Goal: Information Seeking & Learning: Check status

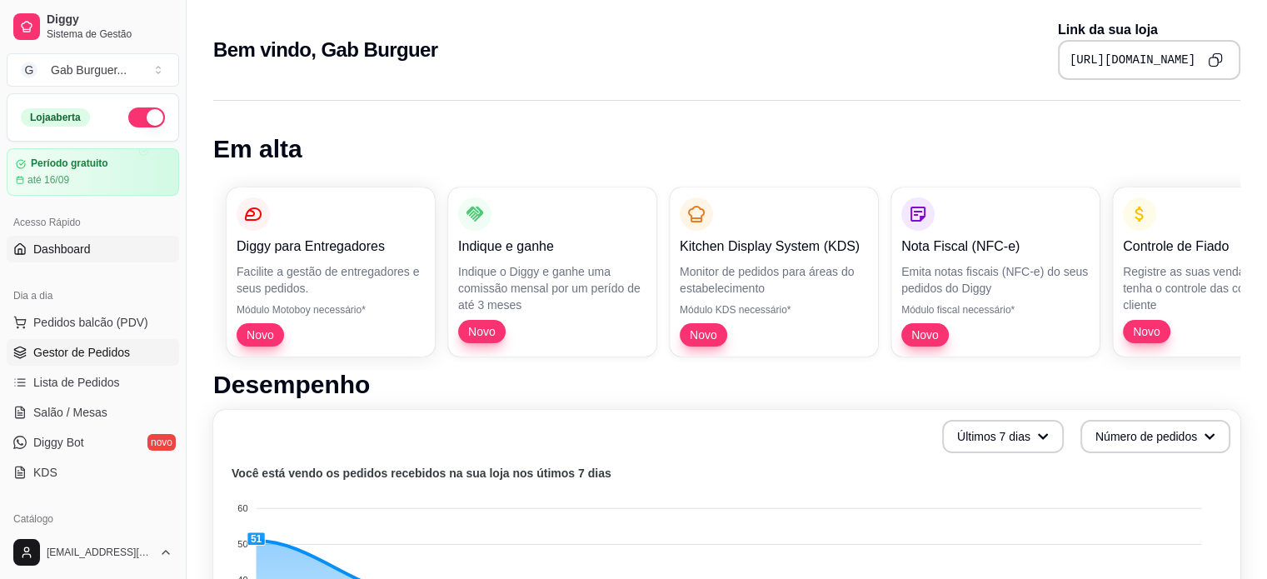
click at [102, 345] on span "Gestor de Pedidos" at bounding box center [81, 352] width 97 height 17
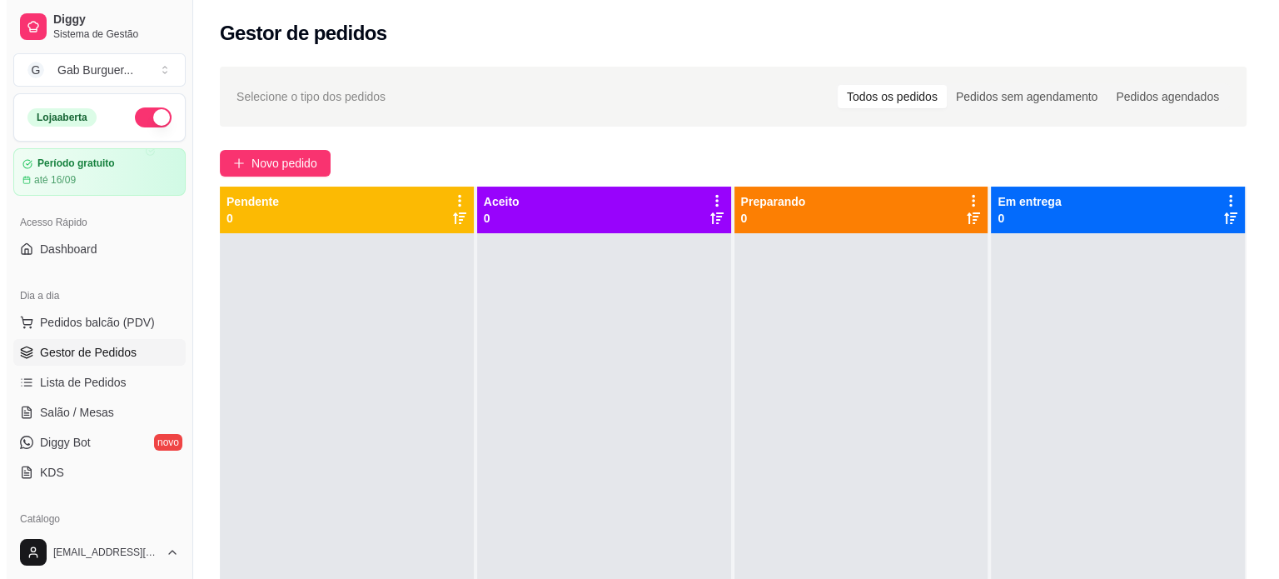
scroll to position [83, 0]
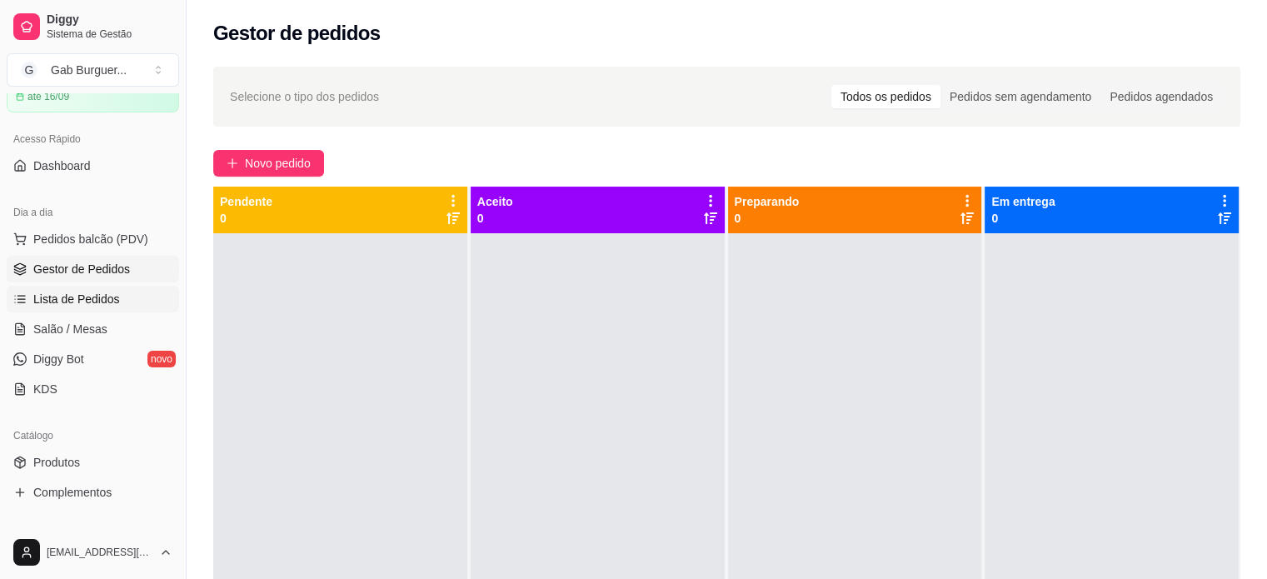
click at [114, 301] on span "Lista de Pedidos" at bounding box center [76, 299] width 87 height 17
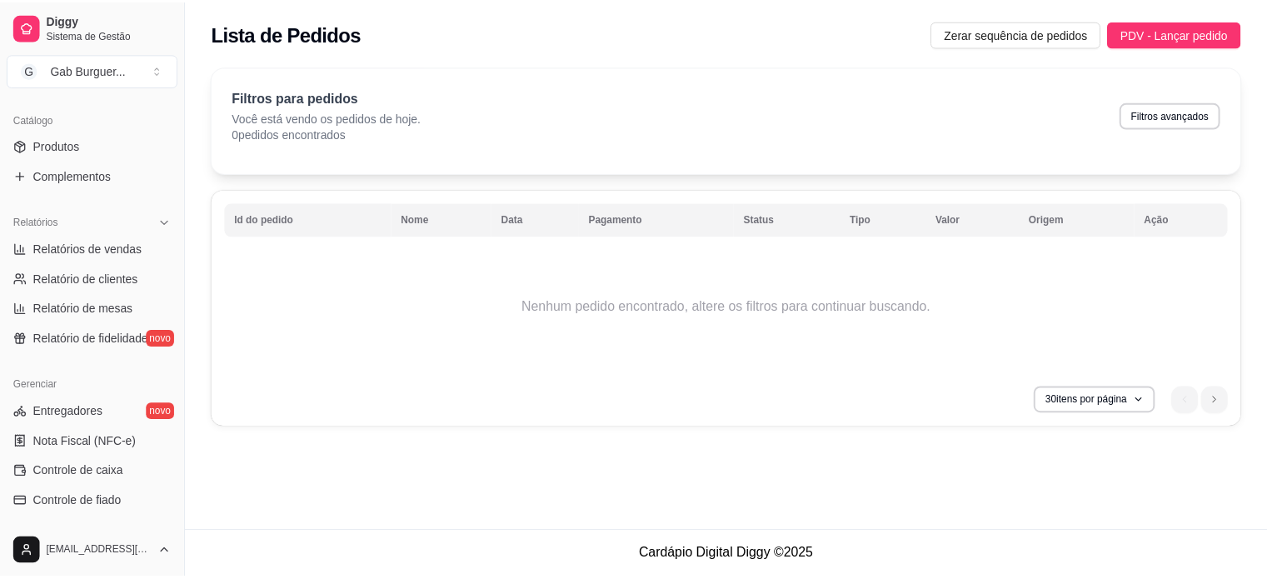
scroll to position [416, 0]
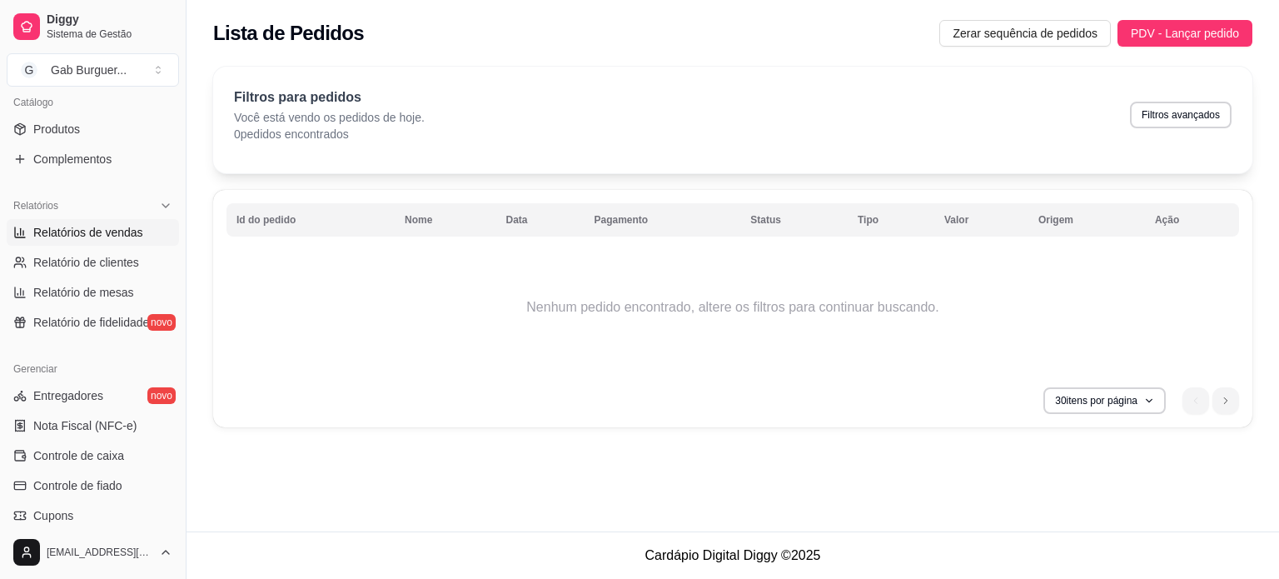
click at [112, 234] on span "Relatórios de vendas" at bounding box center [88, 232] width 110 height 17
select select "ALL"
select select "0"
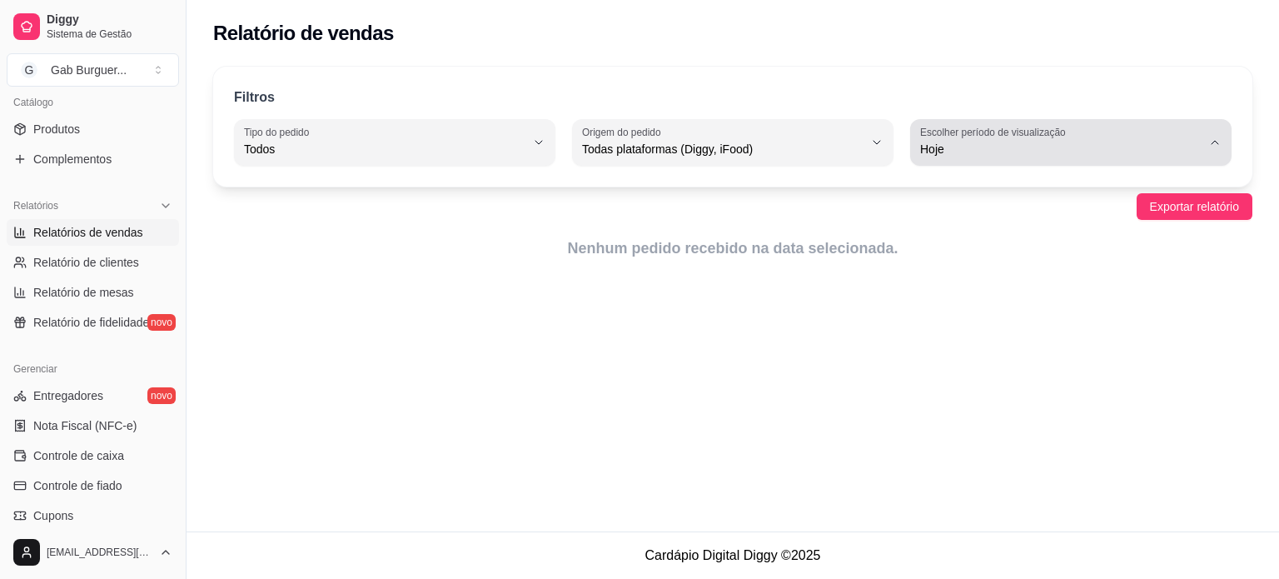
click at [1015, 152] on span "Hoje" at bounding box center [1061, 149] width 282 height 17
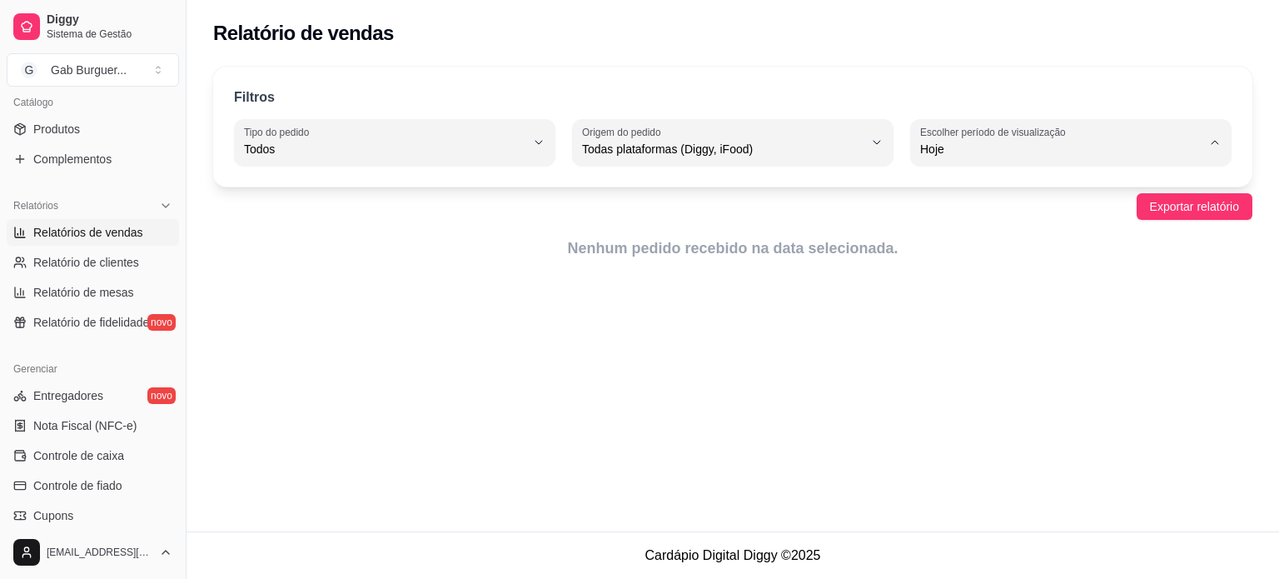
click at [956, 209] on span "Ontem" at bounding box center [1063, 215] width 267 height 16
type input "1"
select select "1"
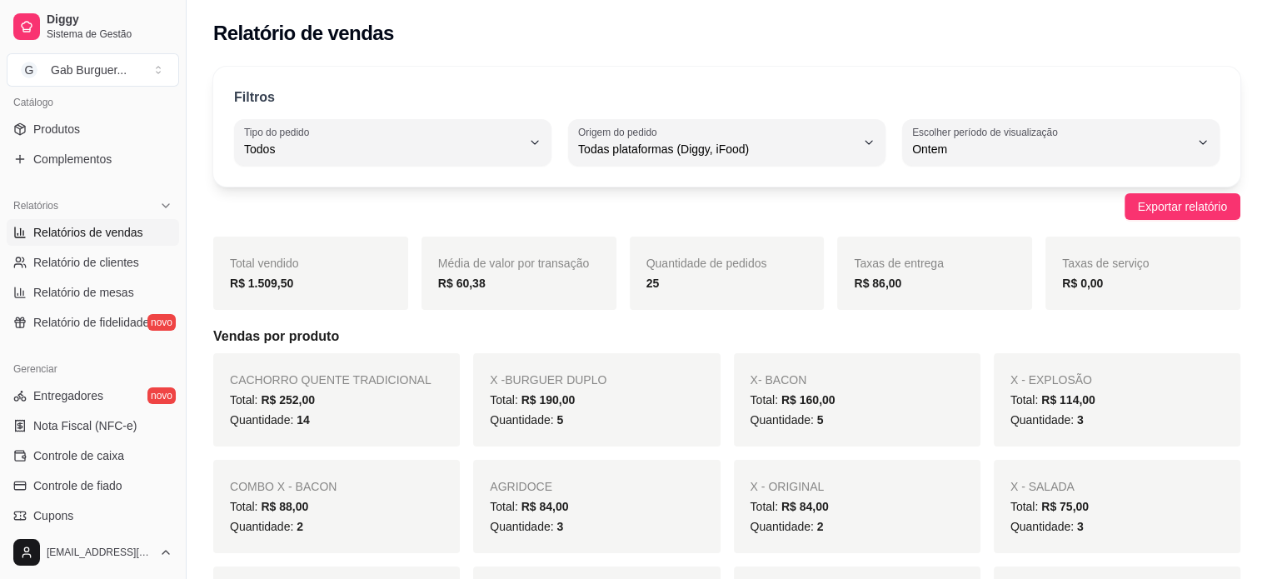
click at [765, 237] on div "Quantidade de pedidos 25" at bounding box center [727, 273] width 195 height 73
drag, startPoint x: 900, startPoint y: 296, endPoint x: 863, endPoint y: 292, distance: 37.6
click at [863, 292] on div "Taxas de entrega R$ 86,00" at bounding box center [934, 273] width 195 height 73
click at [855, 299] on div "Taxas de entrega R$ 86,00" at bounding box center [934, 273] width 195 height 73
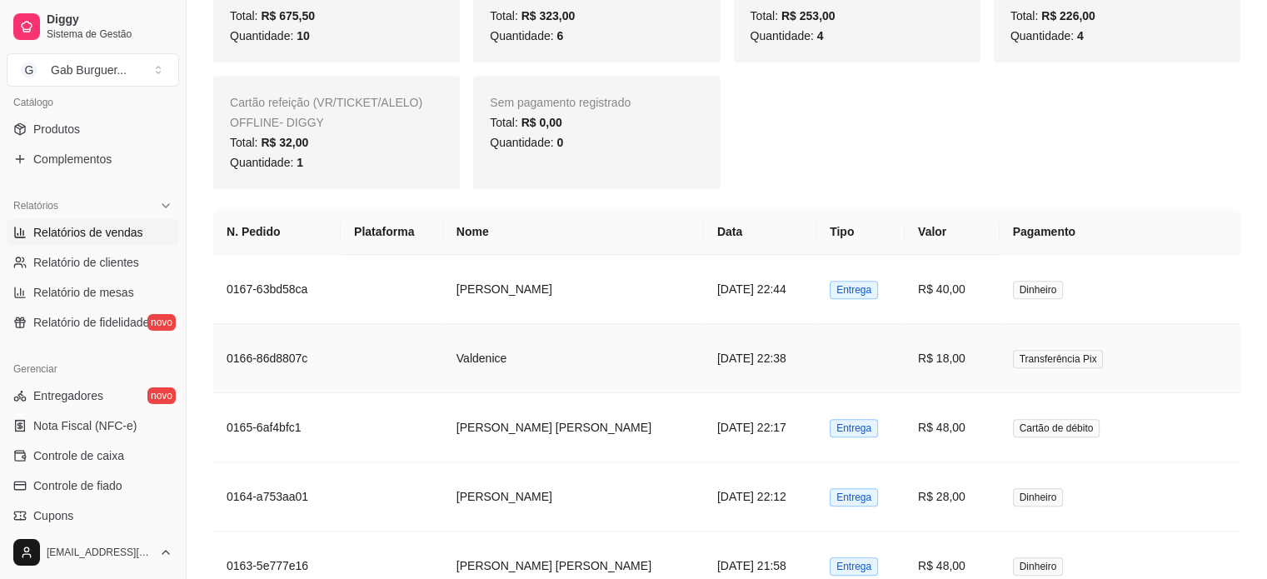
scroll to position [1000, 0]
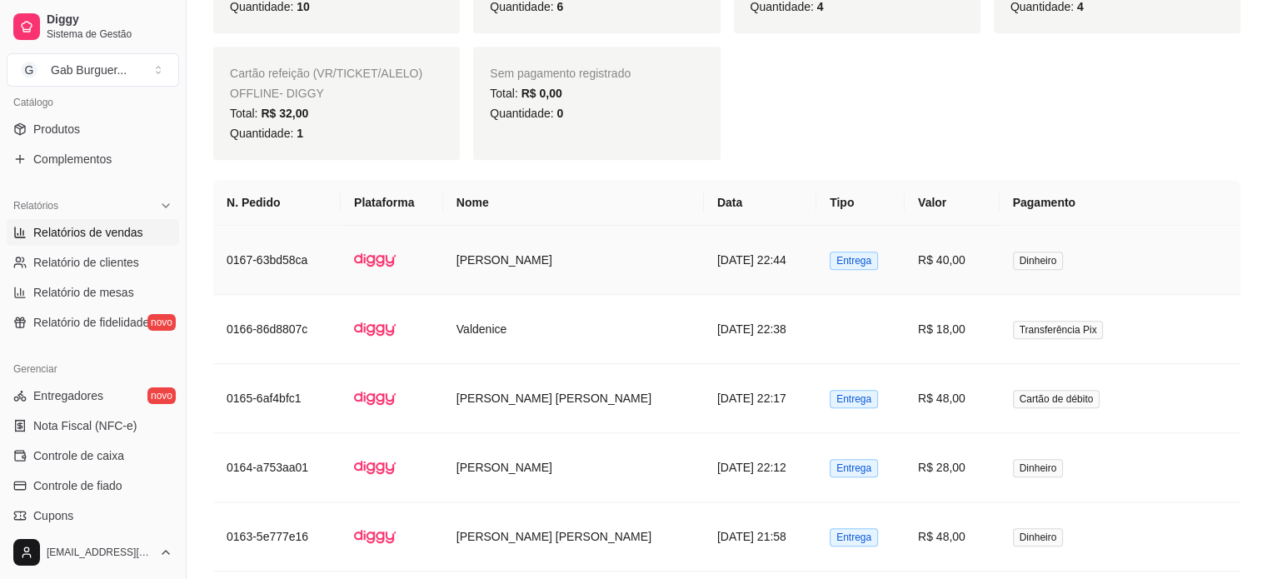
drag, startPoint x: 794, startPoint y: 256, endPoint x: 766, endPoint y: 256, distance: 27.5
click at [766, 256] on td "[DATE] 22:44" at bounding box center [760, 260] width 112 height 69
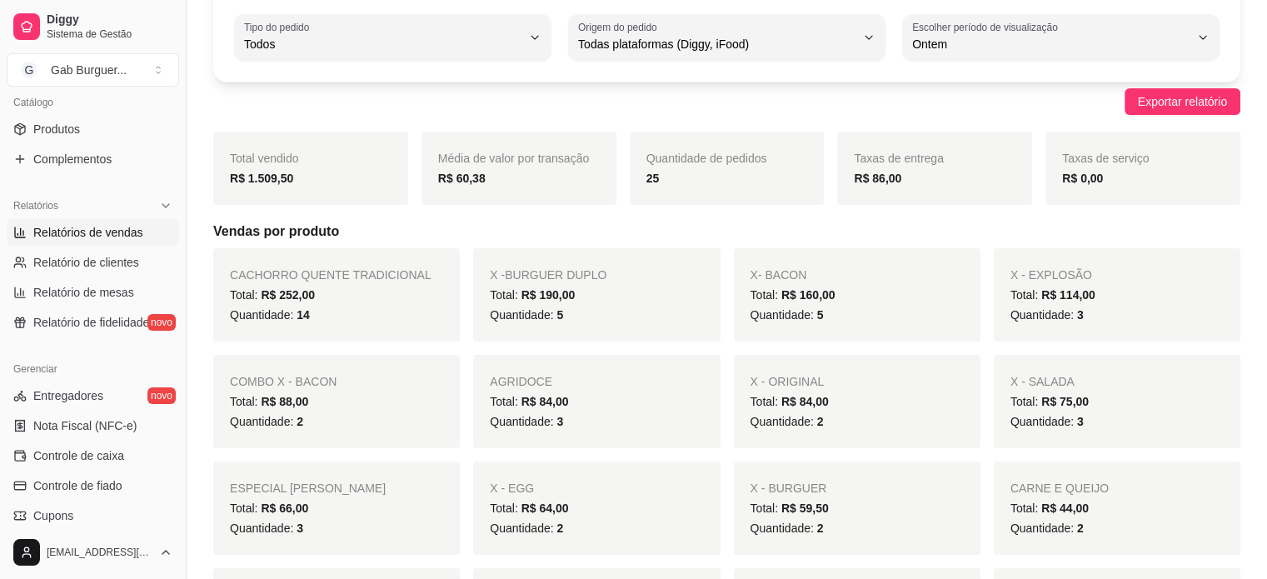
scroll to position [0, 0]
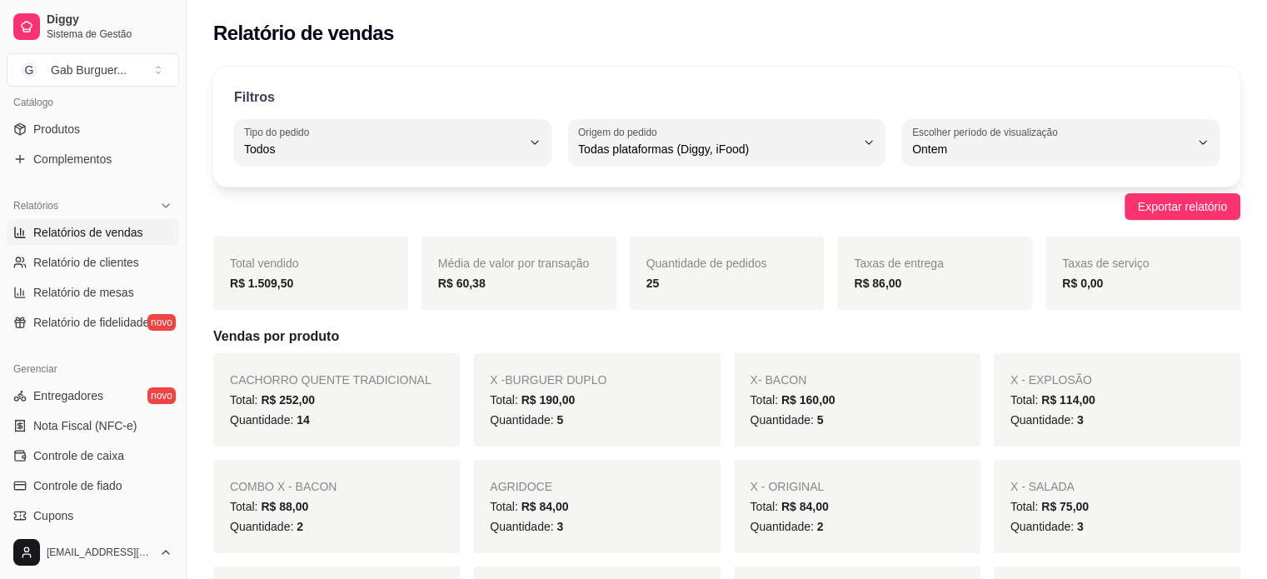
click at [1070, 167] on div "Filtros ALL Tipo do pedido Todos Entrega Retirada Mesa Consumo local Tipo do pe…" at bounding box center [726, 127] width 1027 height 120
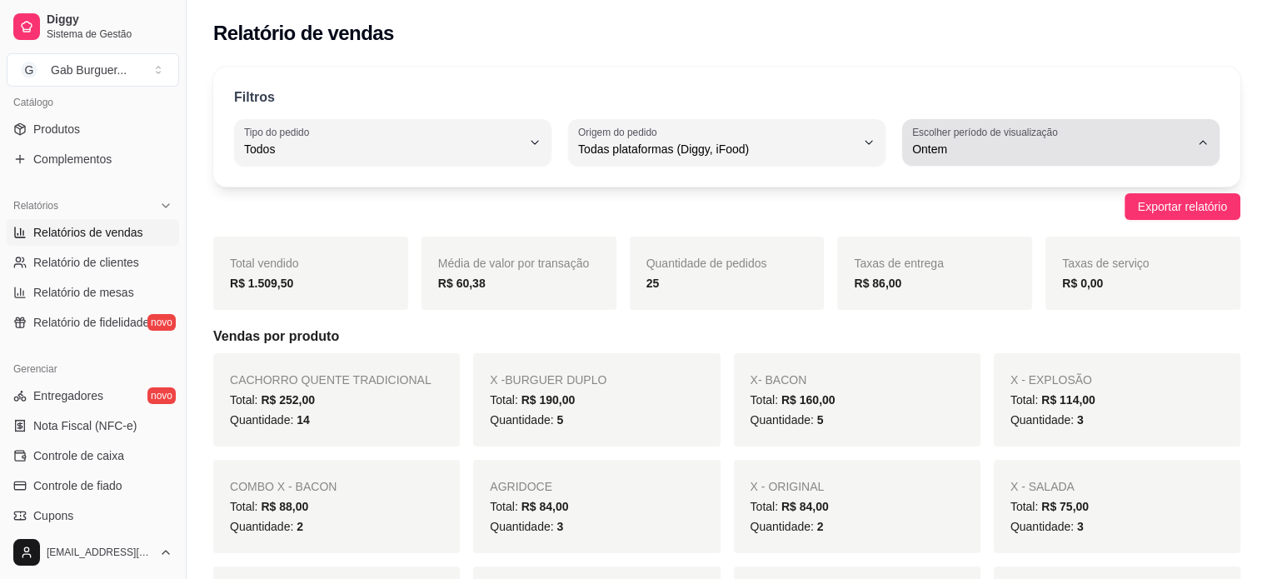
click at [1068, 156] on span "Ontem" at bounding box center [1050, 149] width 277 height 17
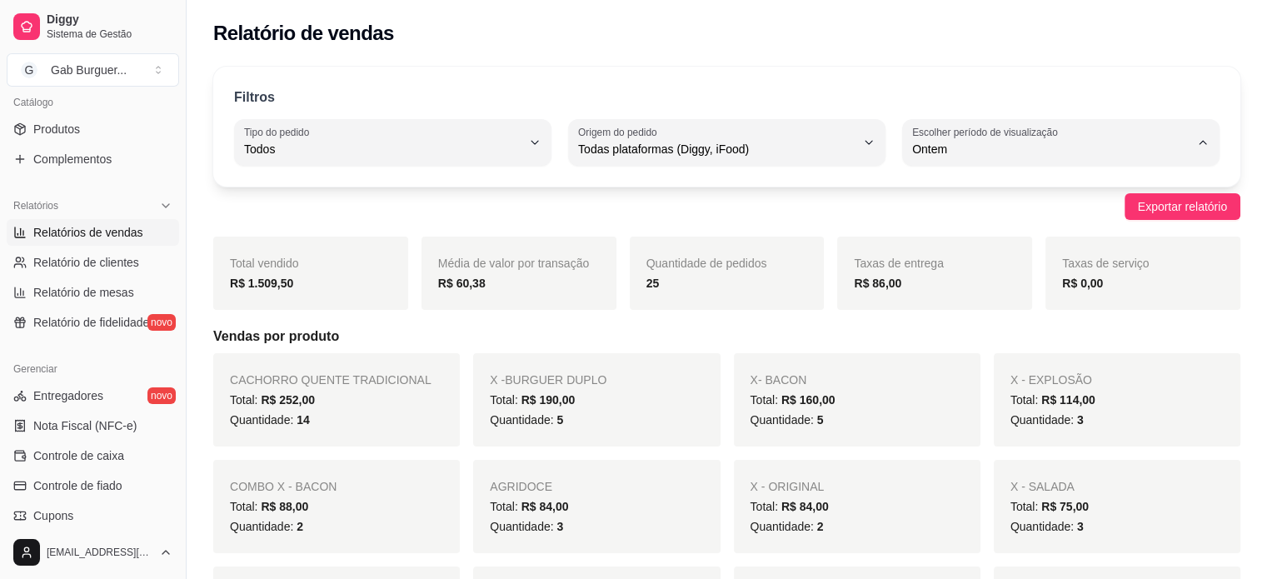
click at [965, 251] on span "7 dias" at bounding box center [1052, 243] width 263 height 16
type input "7"
select select "7"
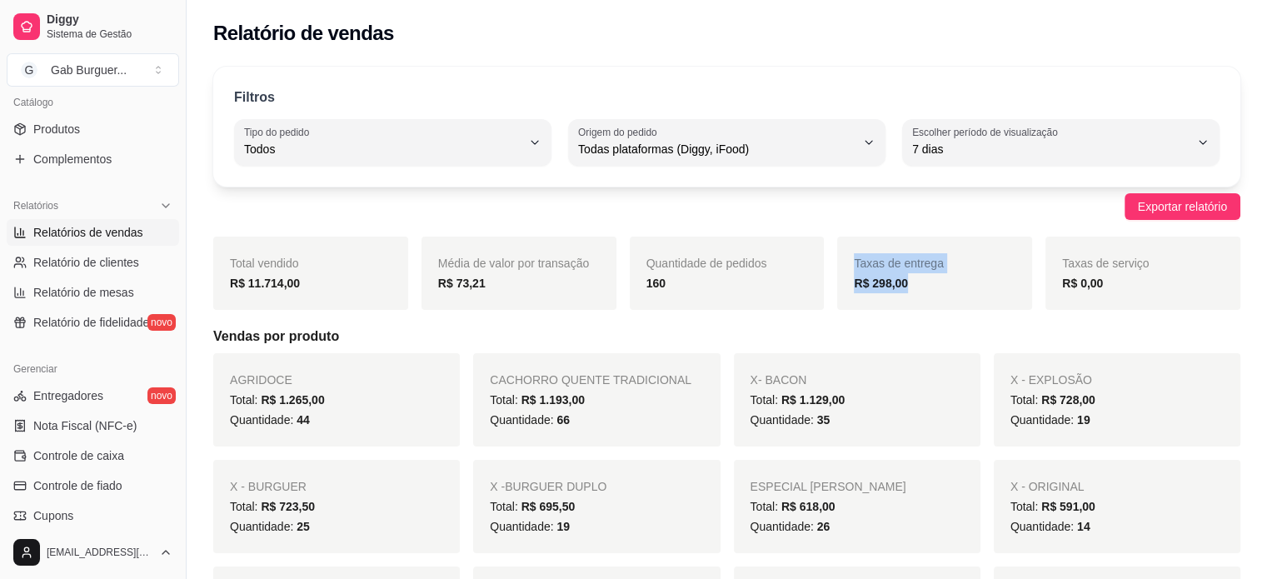
drag, startPoint x: 910, startPoint y: 283, endPoint x: 806, endPoint y: 282, distance: 104.1
click at [806, 282] on div "Total vendido R$ 11.714,00 Média de valor por transação R$ 73,21 Quantidade de …" at bounding box center [726, 273] width 1027 height 73
click at [866, 293] on div "Taxas de entrega R$ 298,00" at bounding box center [934, 273] width 195 height 73
drag, startPoint x: 903, startPoint y: 288, endPoint x: 870, endPoint y: 287, distance: 33.3
click at [870, 287] on strong "R$ 298,00" at bounding box center [881, 283] width 54 height 13
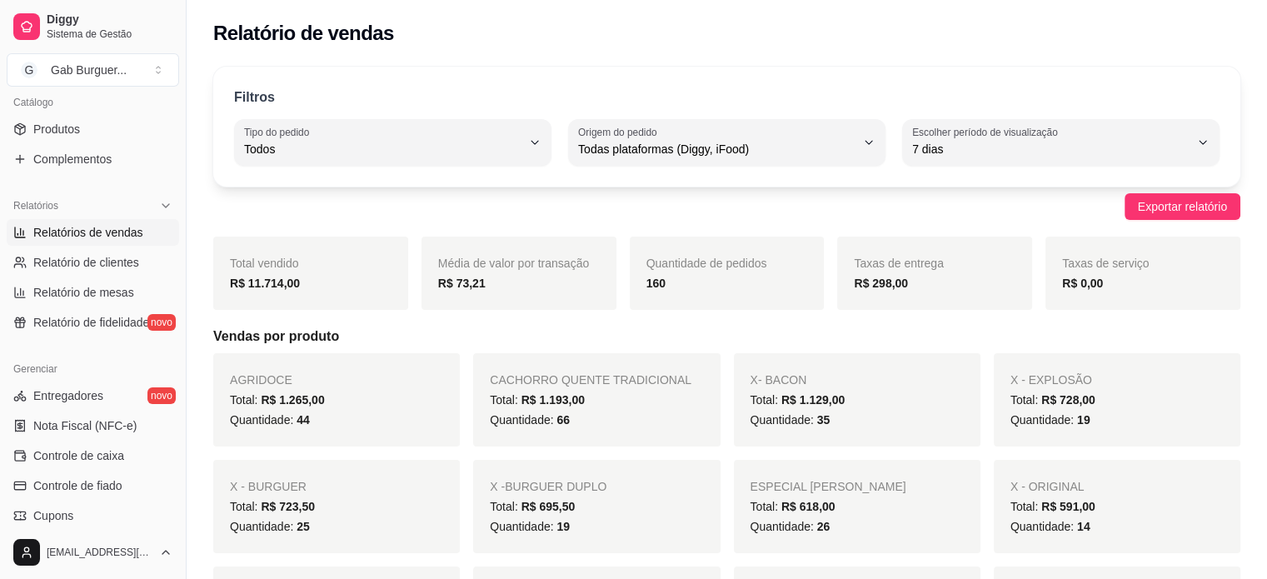
click at [911, 297] on div "Taxas de entrega R$ 298,00" at bounding box center [934, 273] width 195 height 73
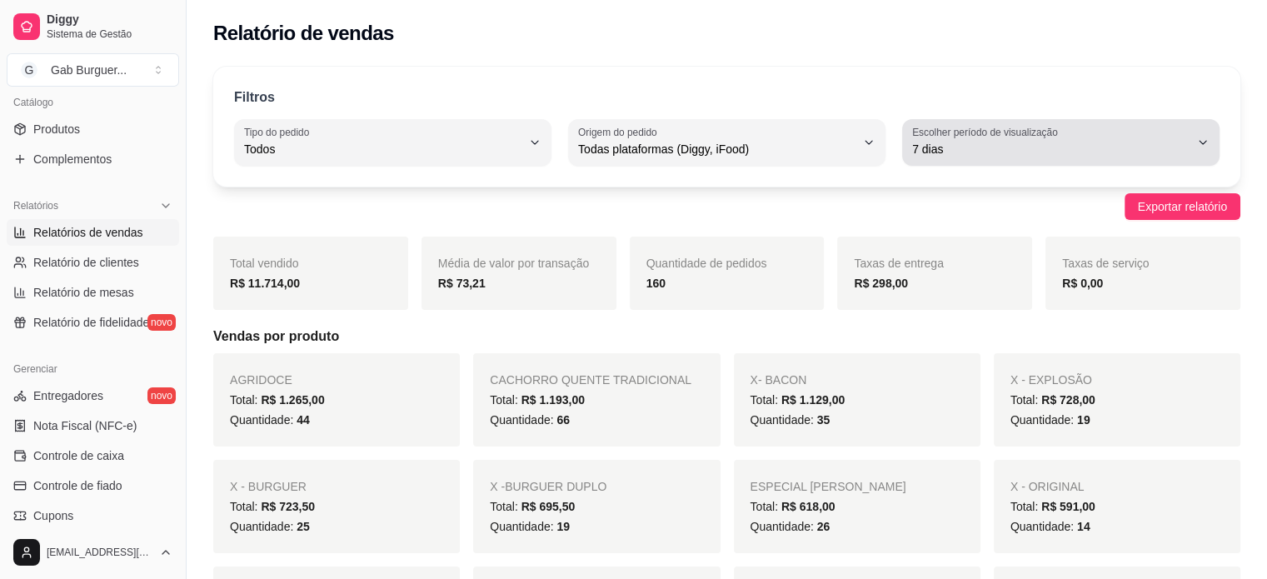
click at [934, 143] on span "7 dias" at bounding box center [1050, 149] width 277 height 17
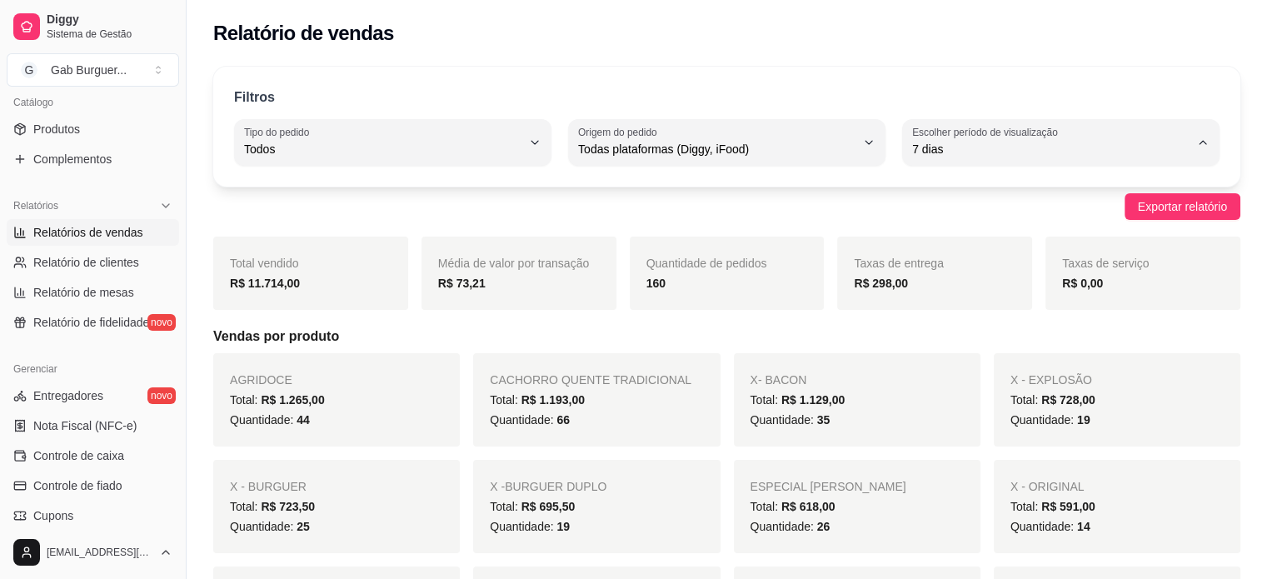
click at [976, 191] on span "Hoje" at bounding box center [1052, 188] width 263 height 16
type input "0"
select select "0"
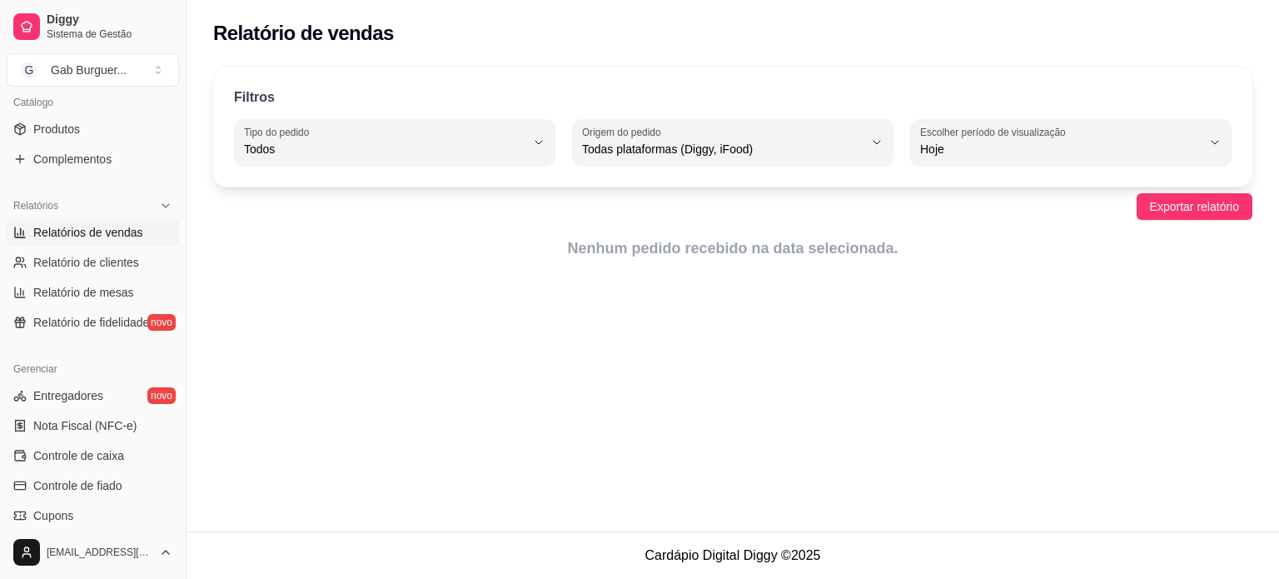
click at [845, 263] on div "Filtros ALL Tipo do pedido Todos Entrega Retirada Mesa Consumo local Tipo do pe…" at bounding box center [733, 168] width 1093 height 223
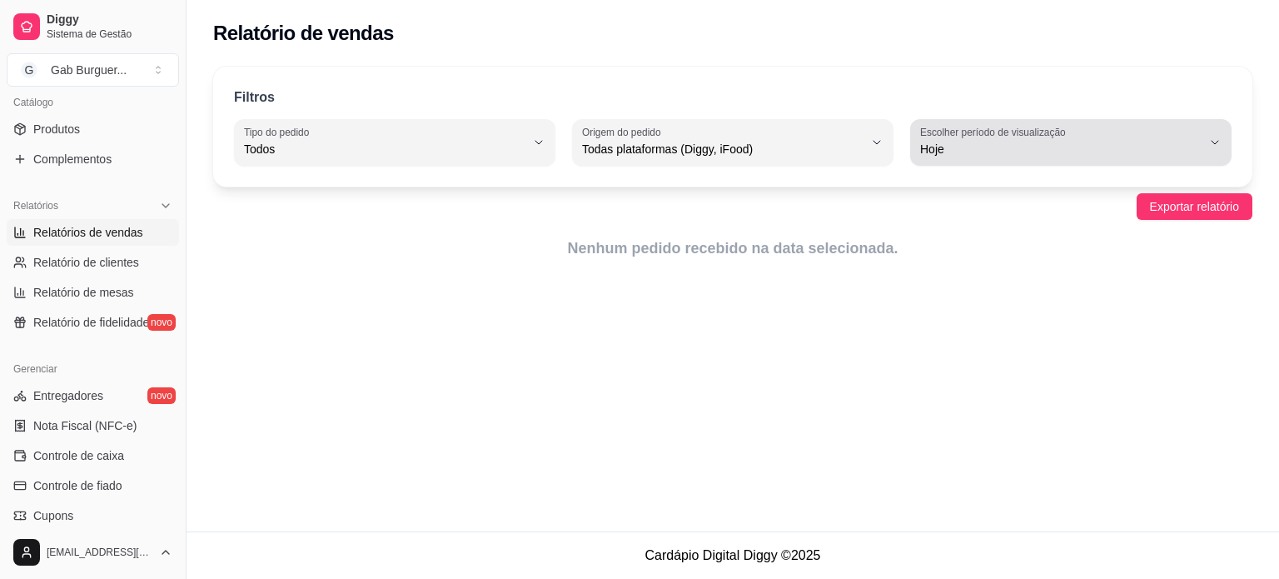
click at [1010, 145] on span "Hoje" at bounding box center [1061, 149] width 282 height 17
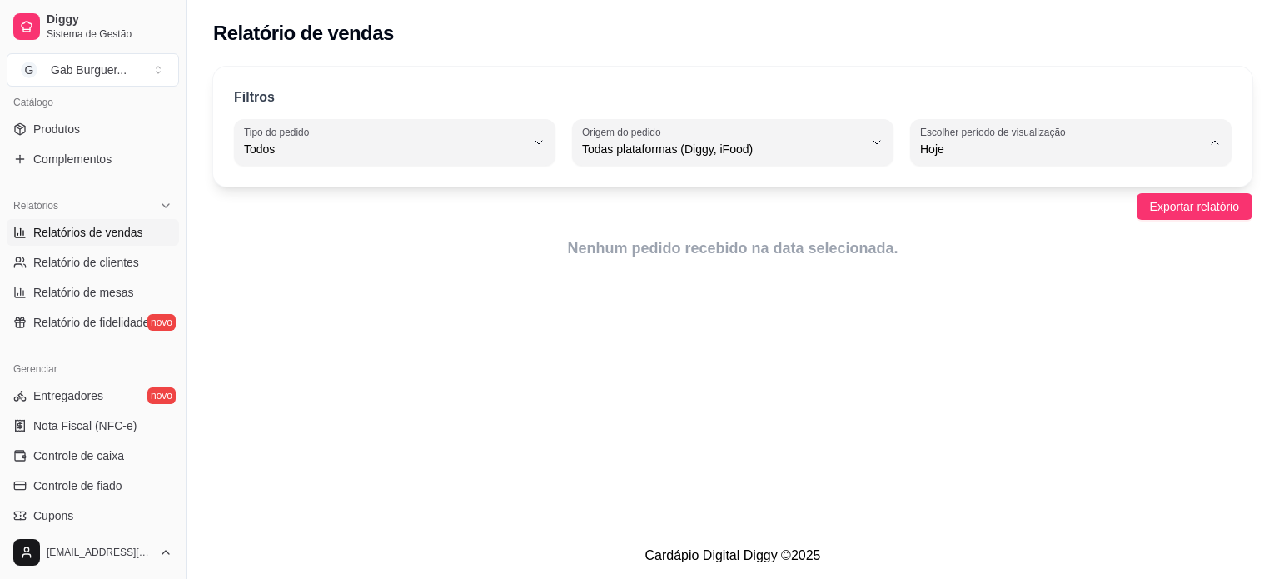
click at [962, 222] on span "Ontem" at bounding box center [1063, 215] width 267 height 16
type input "1"
select select "1"
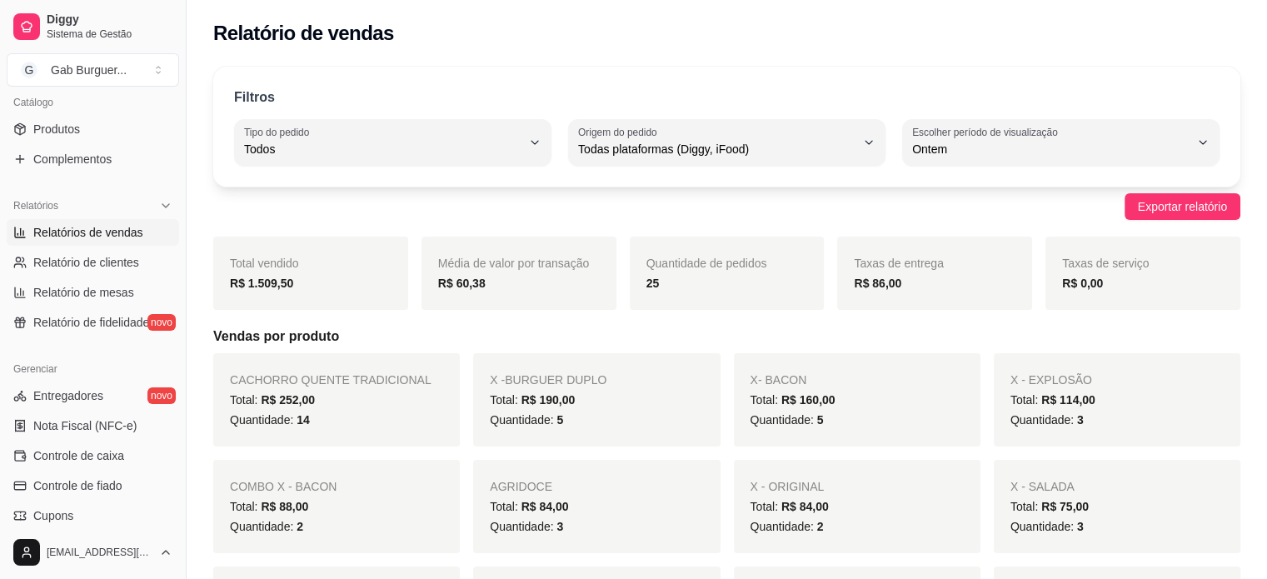
click at [795, 288] on div "25" at bounding box center [727, 283] width 162 height 20
